Goal: Transaction & Acquisition: Obtain resource

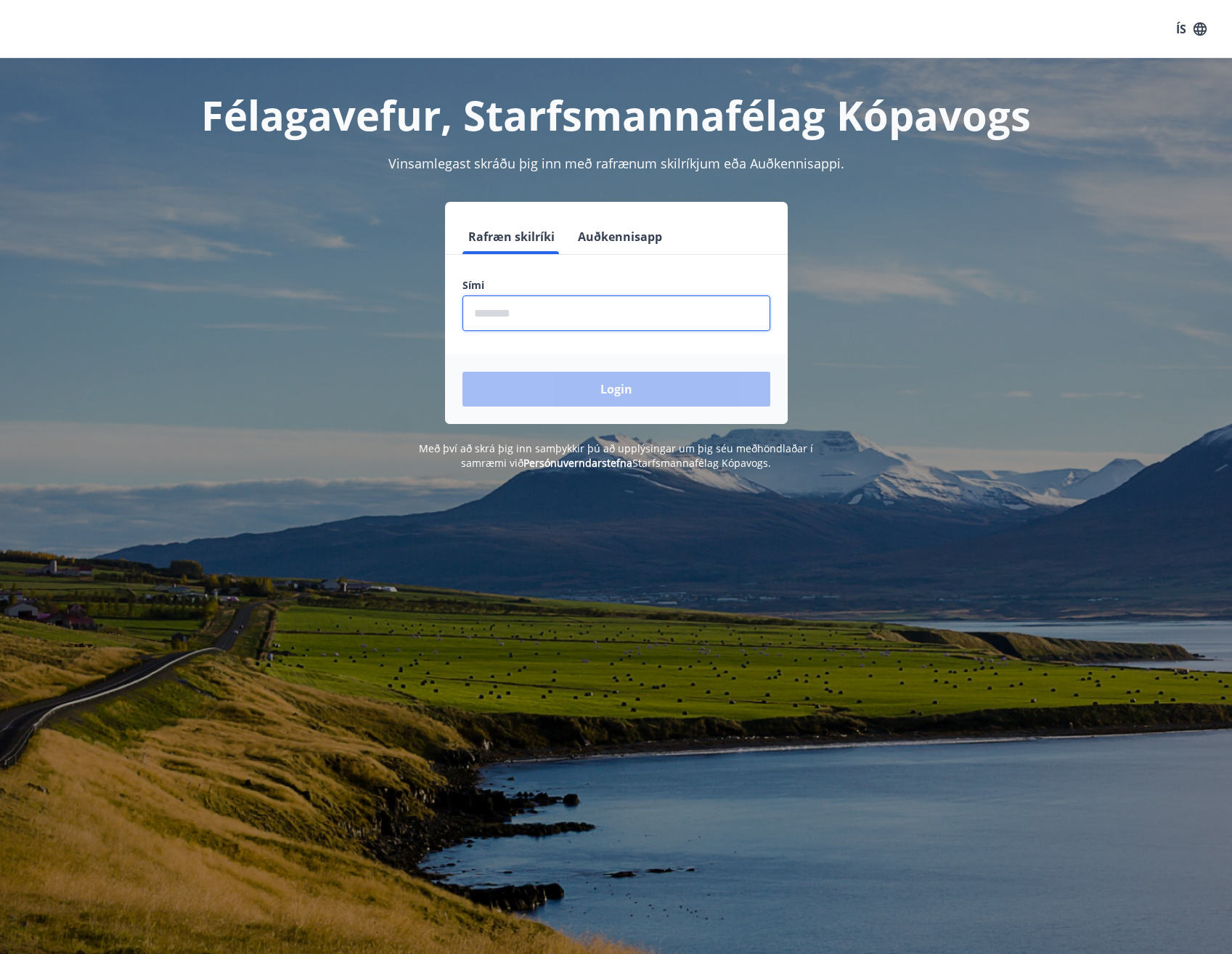
click at [540, 315] on input "phone" at bounding box center [616, 313] width 308 height 36
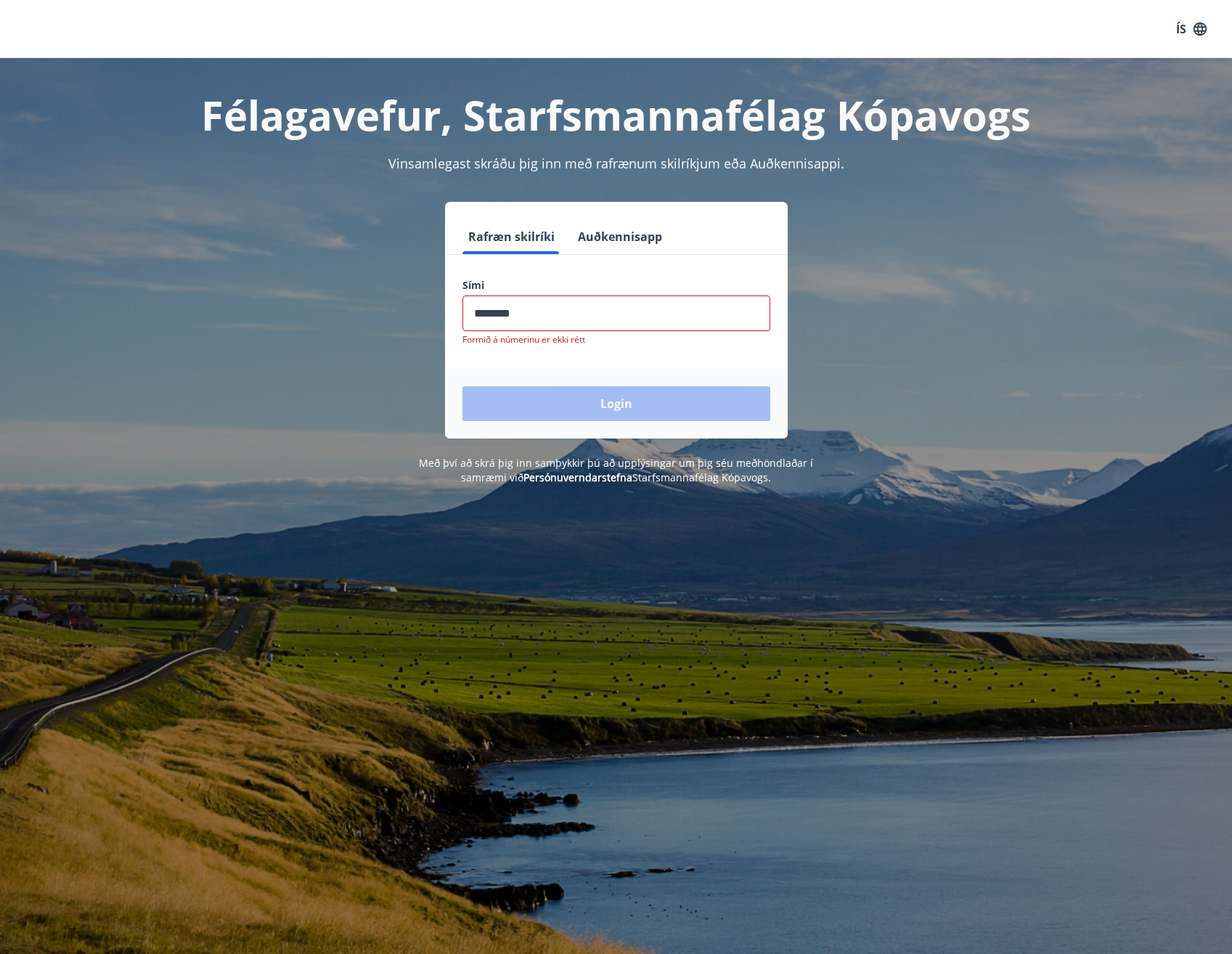
click at [541, 397] on div "Login" at bounding box center [616, 404] width 342 height 70
click at [493, 318] on input "phone" at bounding box center [616, 313] width 308 height 36
click at [532, 315] on input "phone" at bounding box center [616, 313] width 308 height 36
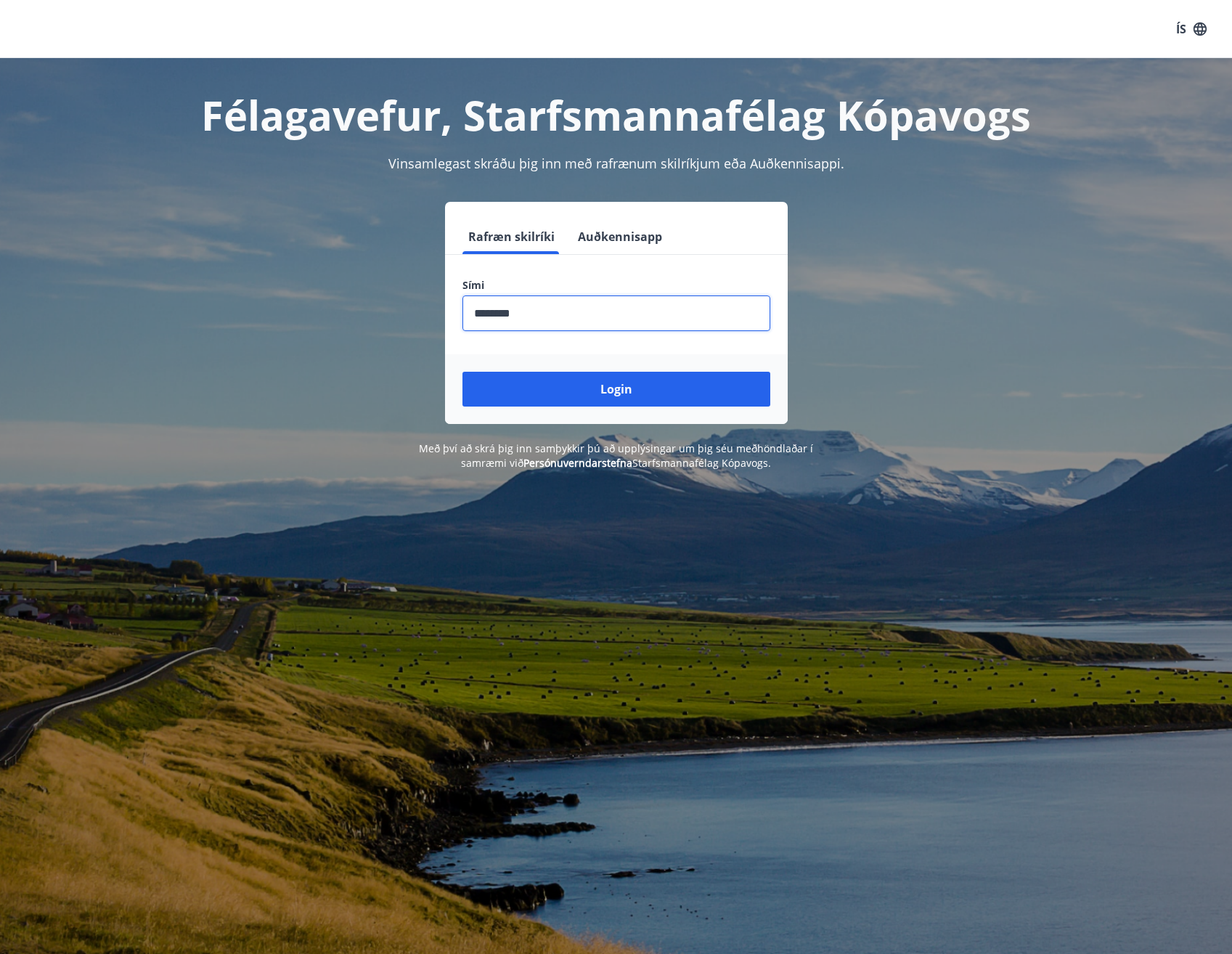
type input "********"
click at [463, 372] on button "Login" at bounding box center [616, 389] width 308 height 35
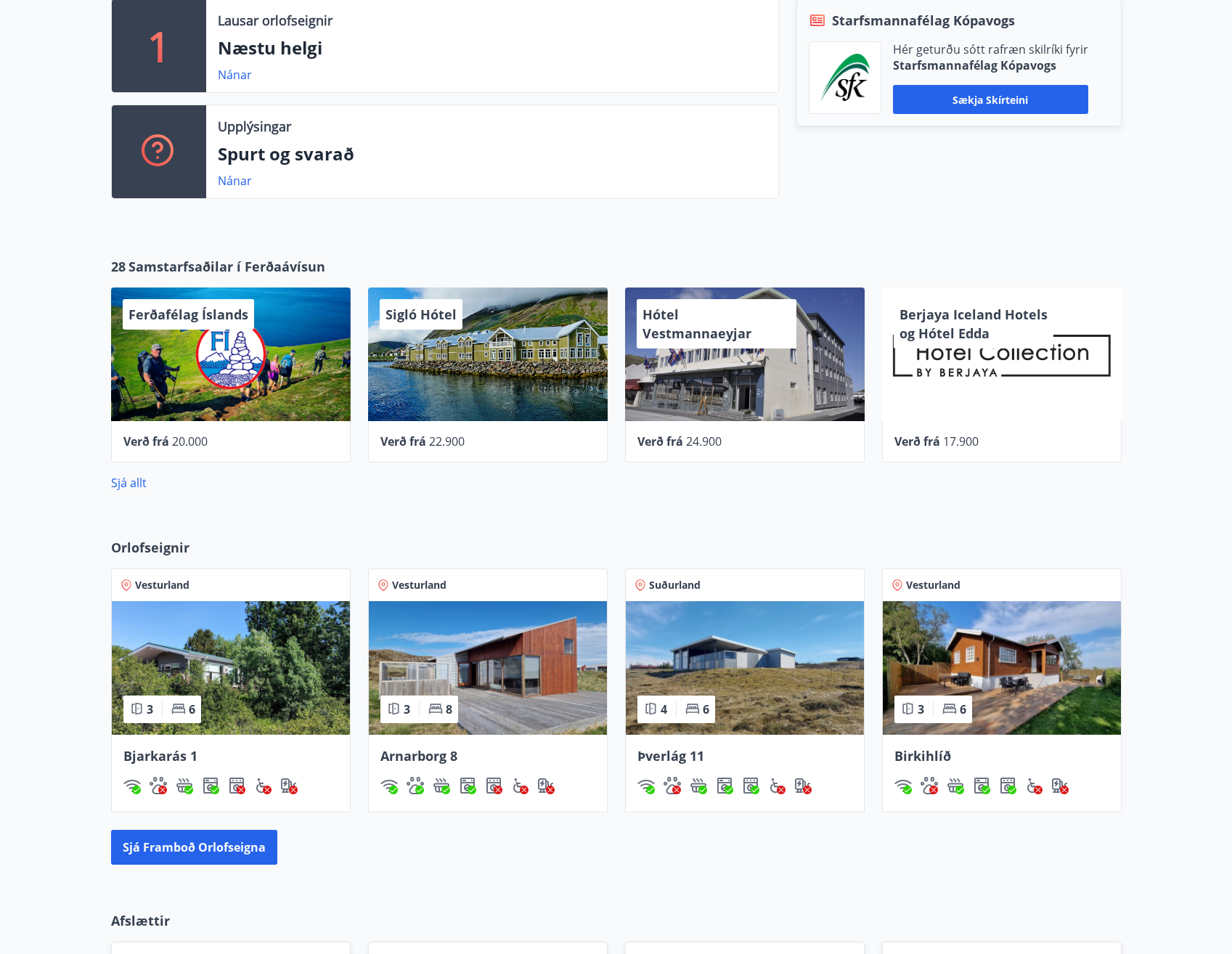
scroll to position [436, 0]
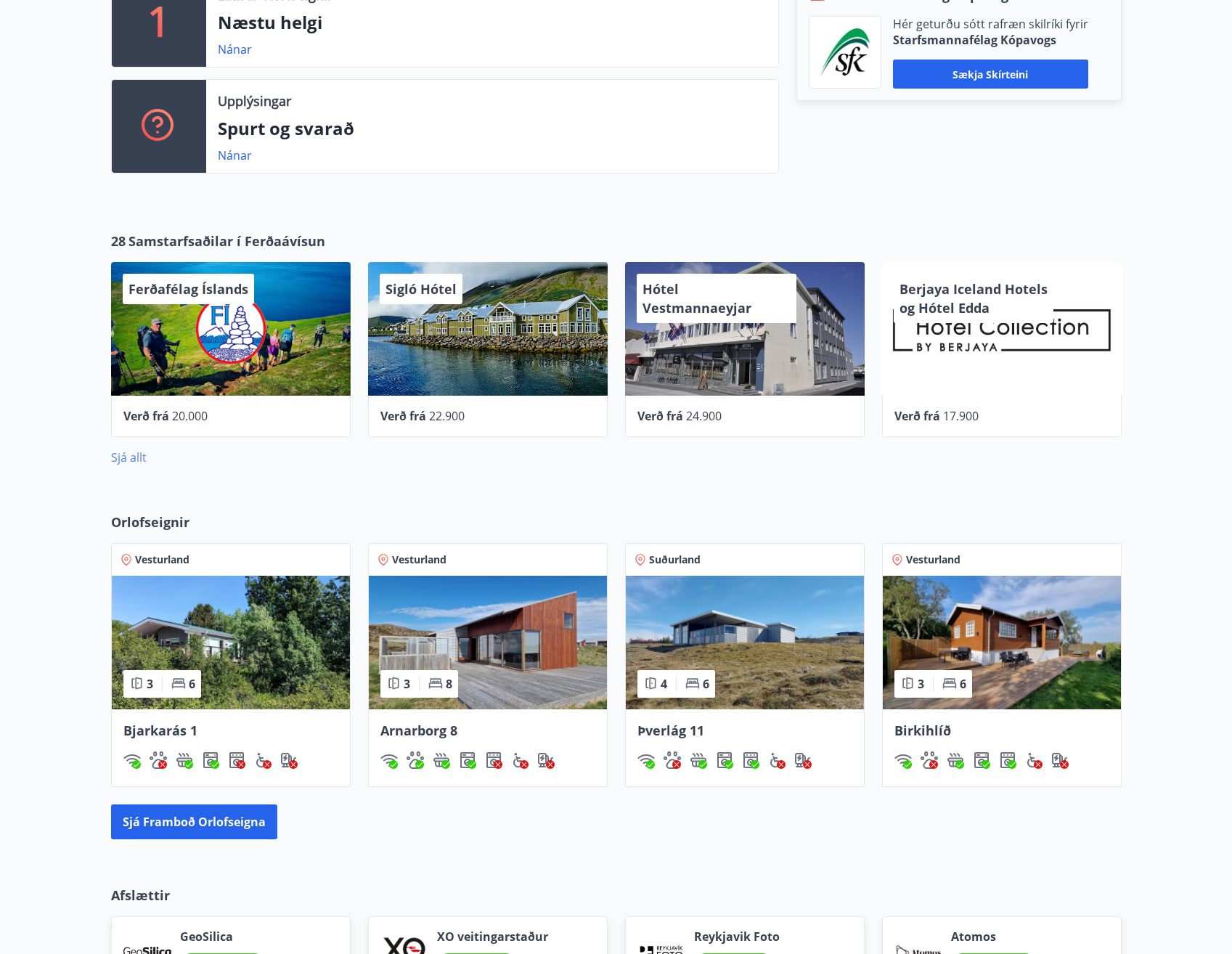
click at [134, 464] on link "Sjá allt" at bounding box center [129, 457] width 36 height 16
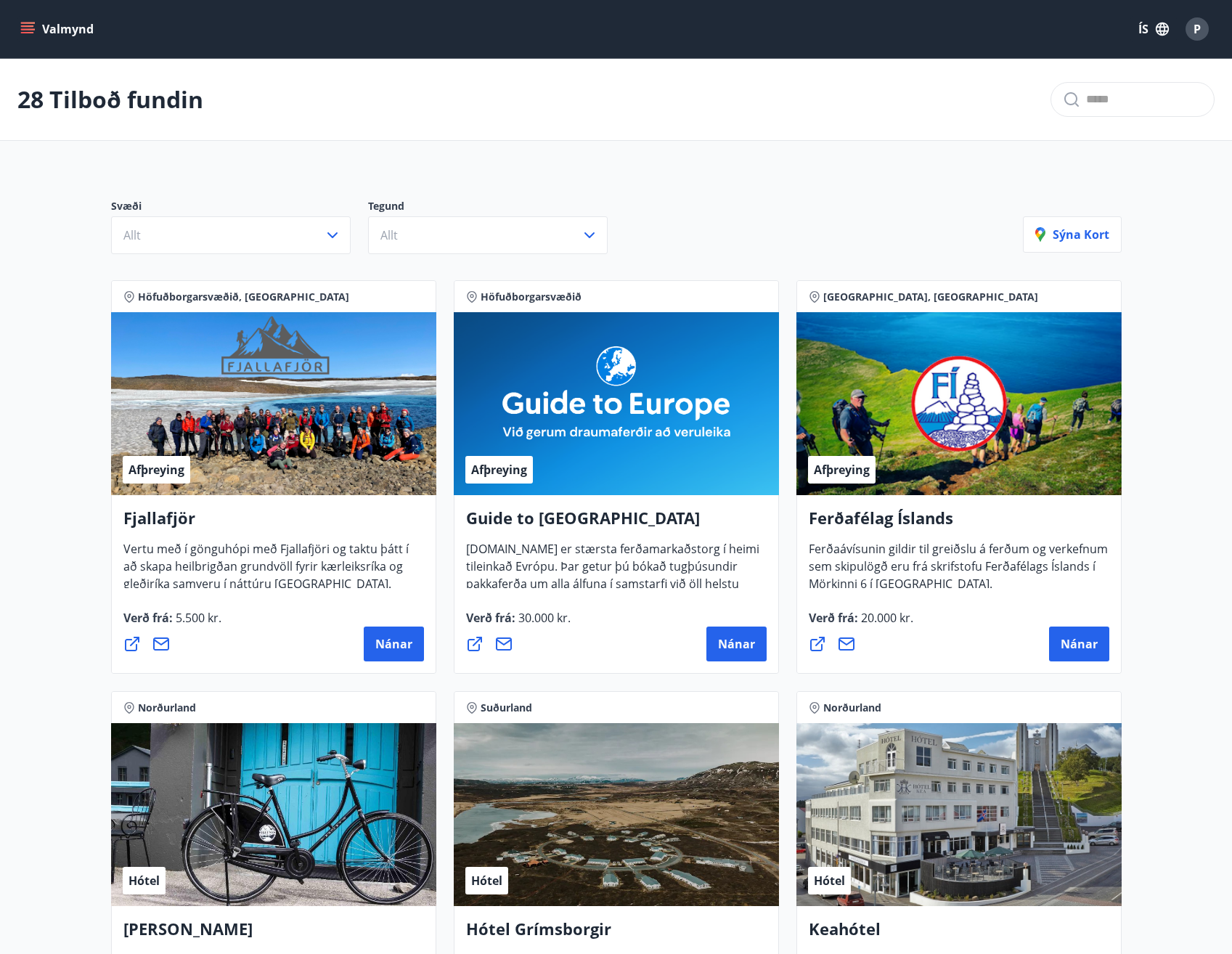
click at [28, 21] on button "Valmynd" at bounding box center [59, 29] width 82 height 26
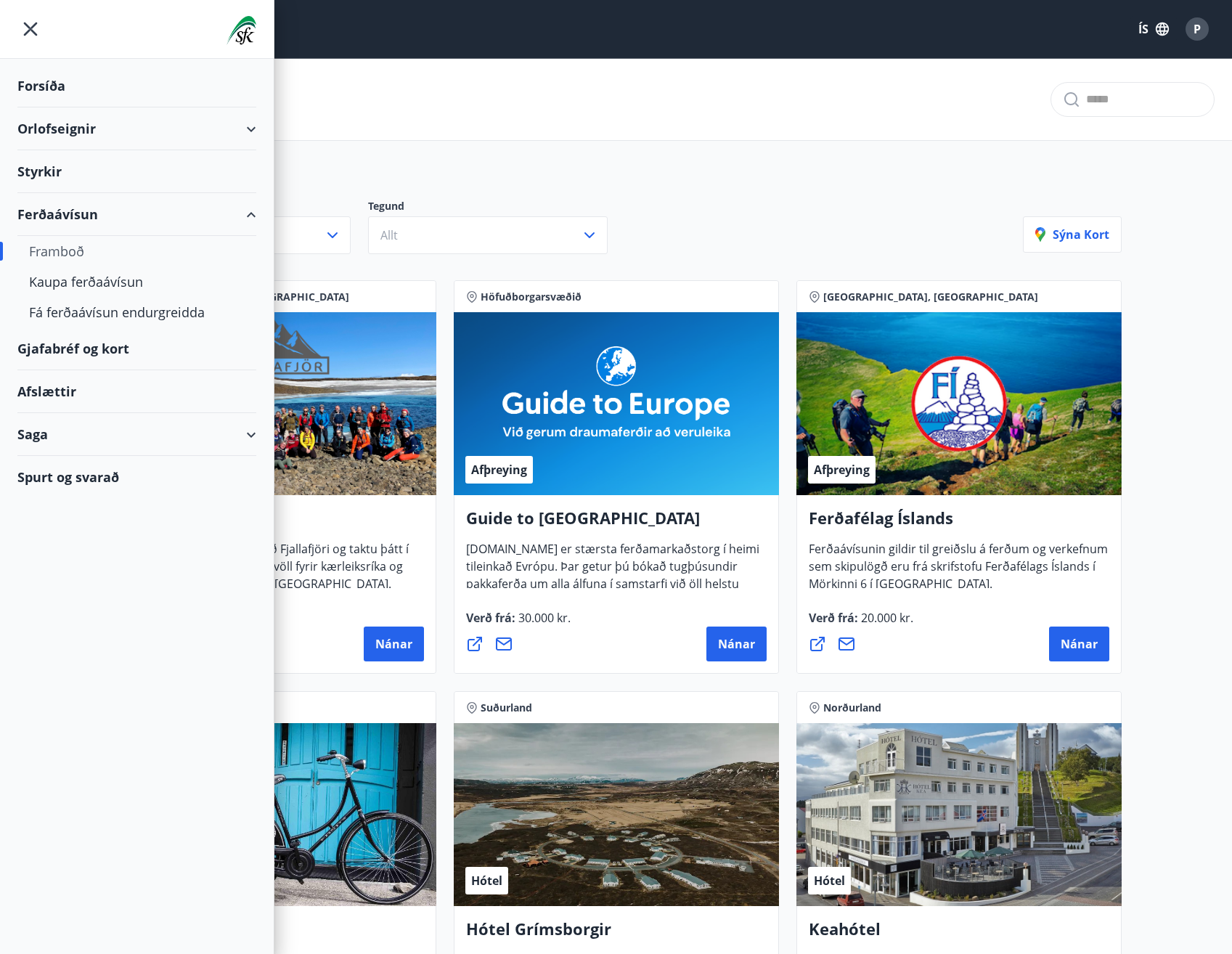
click at [86, 357] on div "Gjafabréf og kort" at bounding box center [137, 349] width 239 height 43
